Goal: Task Accomplishment & Management: Complete application form

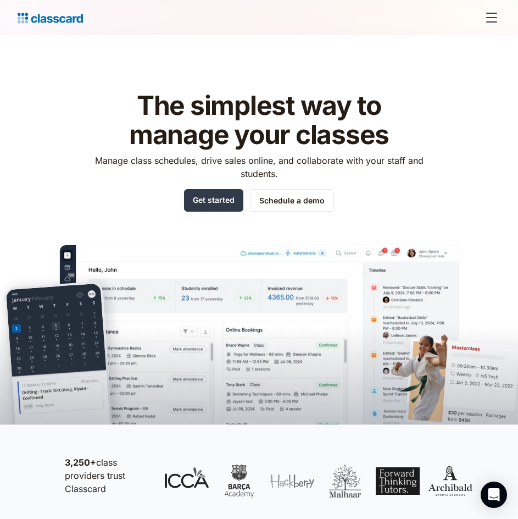
click at [225, 205] on link "Get started" at bounding box center [213, 200] width 59 height 23
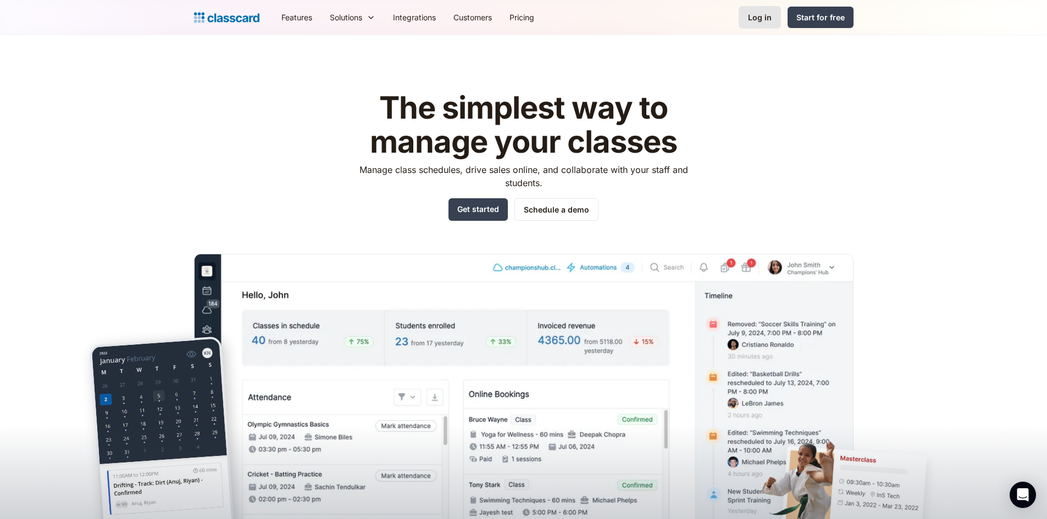
click at [773, 19] on link "Log in" at bounding box center [760, 17] width 42 height 23
